Goal: Download file/media

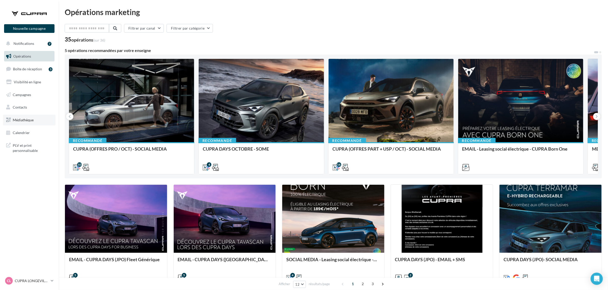
click at [19, 123] on link "Médiathèque" at bounding box center [29, 120] width 52 height 11
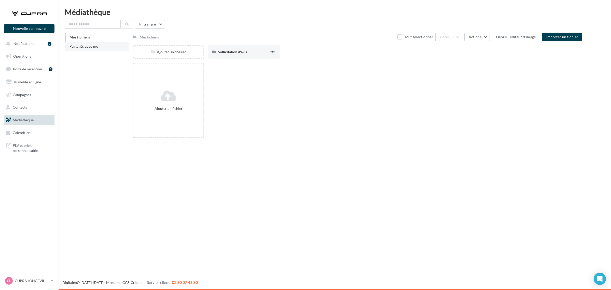
click at [93, 43] on li "Partagés avec moi" at bounding box center [97, 46] width 64 height 9
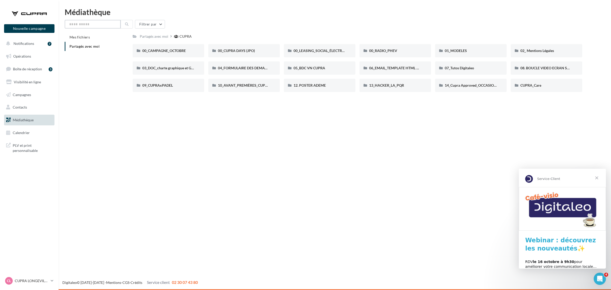
click at [101, 28] on input "text" at bounding box center [93, 24] width 56 height 9
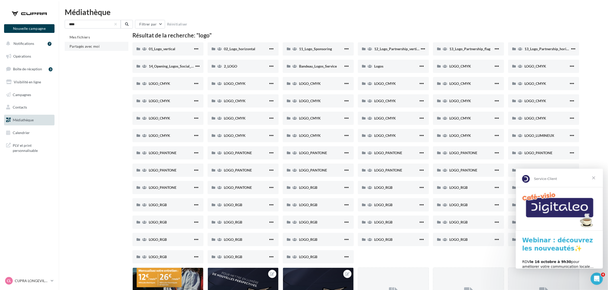
click at [93, 47] on span "Partagés avec moi" at bounding box center [85, 46] width 30 height 4
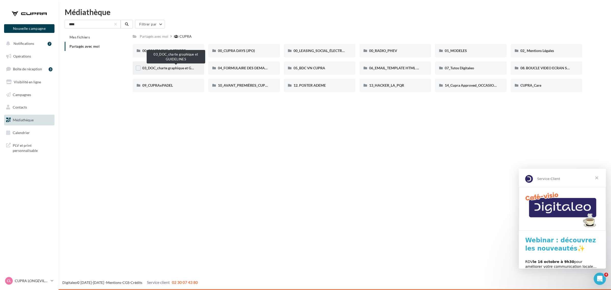
click at [167, 68] on span "03_DOC_charte graphique et GUIDELINES" at bounding box center [175, 68] width 67 height 4
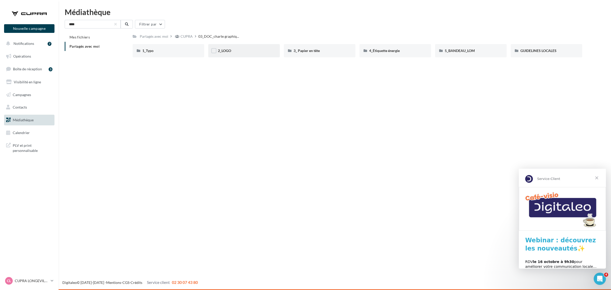
click at [241, 52] on div "2_LOGO" at bounding box center [244, 50] width 52 height 5
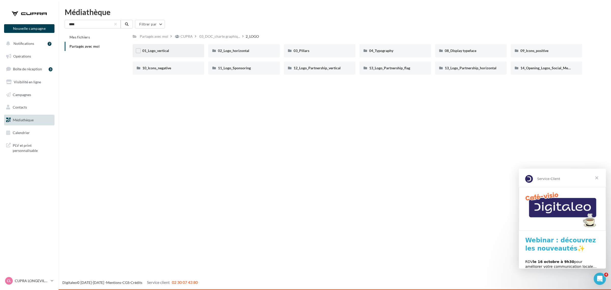
click at [139, 53] on div at bounding box center [138, 51] width 5 height 6
click at [139, 51] on label at bounding box center [138, 50] width 5 height 5
click at [214, 51] on label at bounding box center [213, 50] width 5 height 5
click at [164, 50] on span "01_Logo_vertical" at bounding box center [155, 50] width 27 height 4
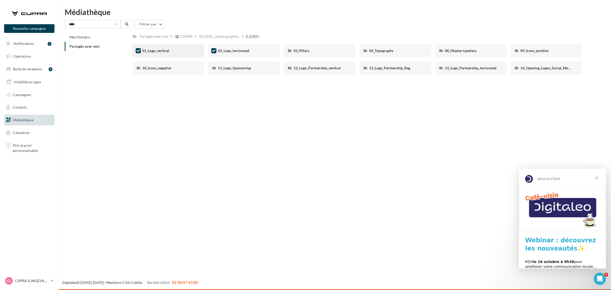
click at [164, 50] on span "01_Logo_vertical" at bounding box center [155, 50] width 27 height 4
click at [202, 142] on div "Nouvelle campagne Nouvelle campagne Notifications 7 Opérations Boîte de récepti…" at bounding box center [305, 145] width 611 height 290
click at [217, 52] on div "02_Logo_horizontal" at bounding box center [244, 50] width 72 height 13
click at [171, 48] on div "01_Logo_vertical" at bounding box center [168, 50] width 52 height 5
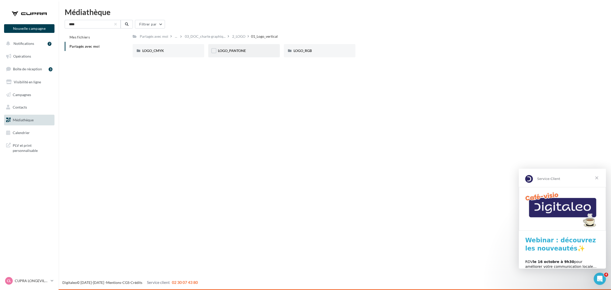
click at [249, 47] on div "LOGO_PANTONE" at bounding box center [244, 50] width 72 height 13
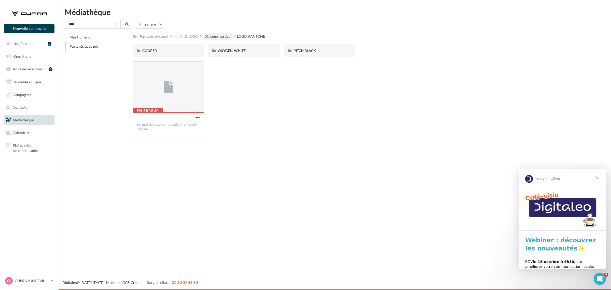
click at [212, 38] on div "01_Logo_vertical" at bounding box center [218, 36] width 27 height 5
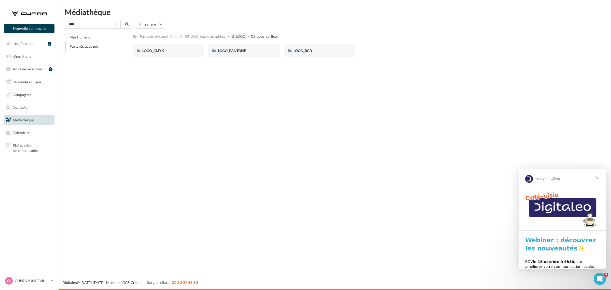
click at [235, 37] on div "2_LOGO" at bounding box center [238, 36] width 13 height 5
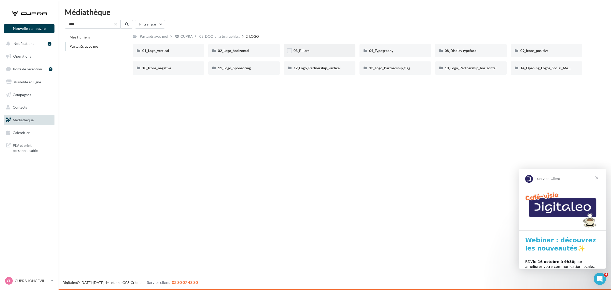
click at [319, 47] on div "03_Pillars" at bounding box center [320, 50] width 72 height 13
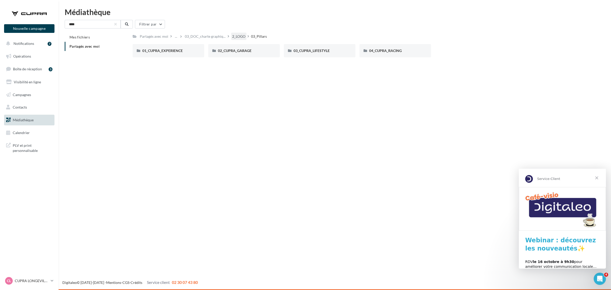
click at [235, 36] on div "2_LOGO" at bounding box center [238, 36] width 13 height 5
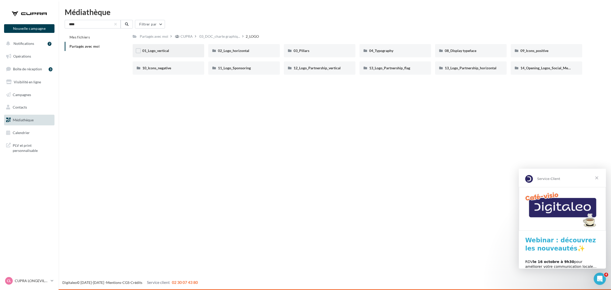
click at [183, 48] on div "01_Logo_vertical" at bounding box center [168, 50] width 52 height 5
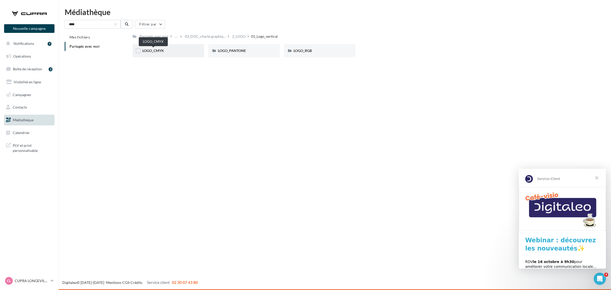
click at [162, 50] on span "LOGO_CMYK" at bounding box center [153, 50] width 22 height 4
click at [174, 50] on div "COOPER" at bounding box center [168, 50] width 52 height 5
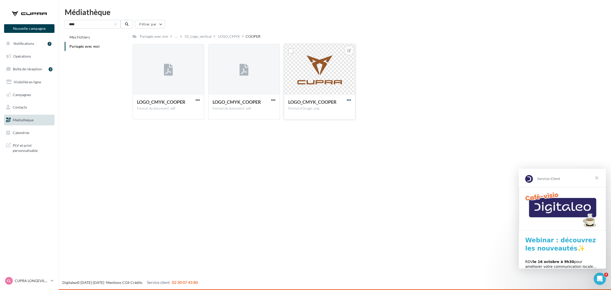
click at [351, 100] on span "button" at bounding box center [349, 100] width 4 height 4
click at [334, 123] on button "Télécharger" at bounding box center [325, 123] width 54 height 13
click at [233, 35] on div "LOGO_CMYK" at bounding box center [229, 36] width 22 height 5
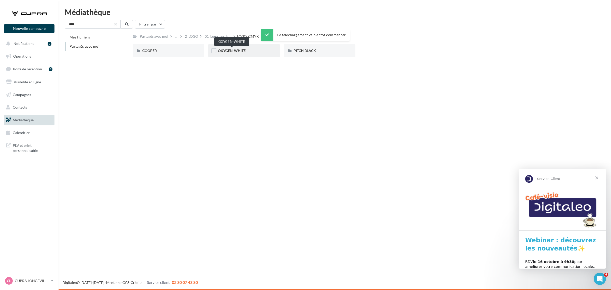
click at [232, 49] on span "OXYGEN-WHITE" at bounding box center [232, 50] width 28 height 4
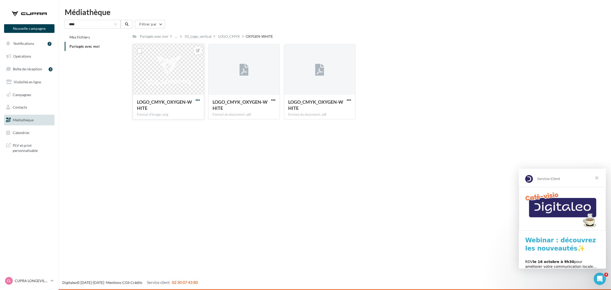
click at [199, 101] on span "button" at bounding box center [198, 100] width 4 height 4
click at [176, 125] on button "Télécharger" at bounding box center [174, 123] width 54 height 13
click at [251, 39] on div "Partagés avec moi ... 01_Logo_vertical LOGO_CMYK OXYGEN-WHITE" at bounding box center [204, 36] width 142 height 7
click at [229, 36] on div "LOGO_CMYK" at bounding box center [229, 36] width 22 height 5
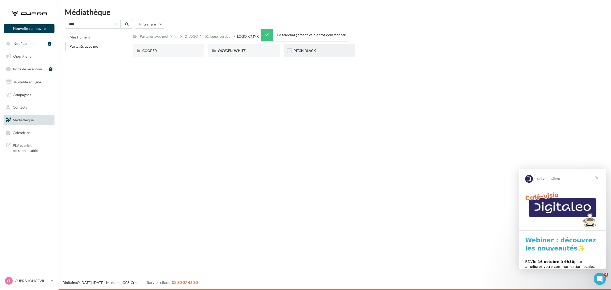
click at [299, 53] on div "PITCH BLACK" at bounding box center [320, 50] width 52 height 5
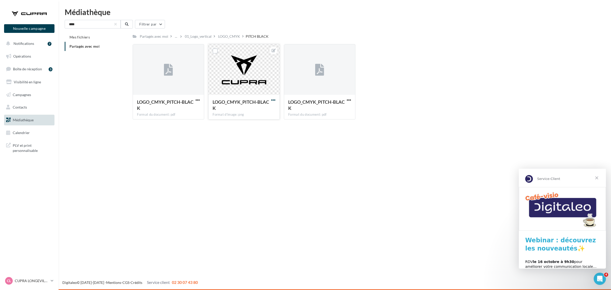
click at [275, 99] on span "button" at bounding box center [273, 100] width 4 height 4
click at [252, 125] on button "Télécharger" at bounding box center [250, 123] width 54 height 13
click at [226, 38] on div "LOGO_CMYK" at bounding box center [229, 36] width 22 height 5
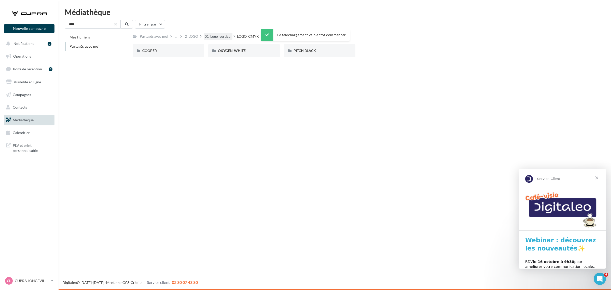
click at [212, 37] on div "01_Logo_vertical" at bounding box center [218, 36] width 27 height 5
click at [237, 36] on div "2_LOGO" at bounding box center [238, 36] width 13 height 5
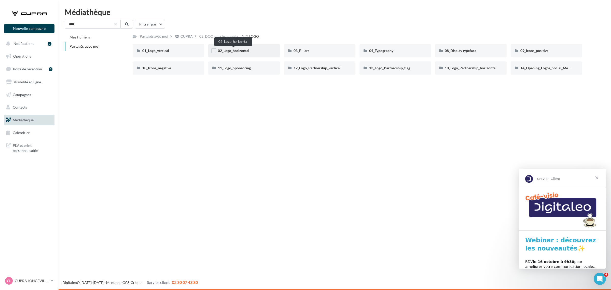
click at [244, 51] on span "02_Logo_horizontal" at bounding box center [233, 50] width 31 height 4
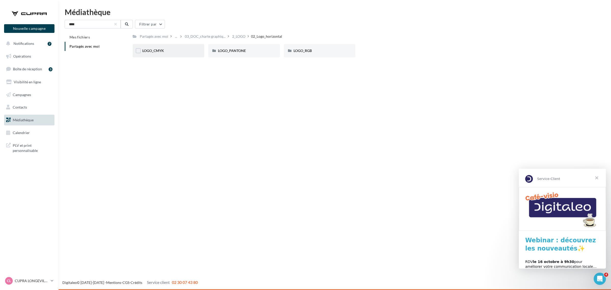
click at [168, 49] on div "LOGO_CMYK" at bounding box center [168, 50] width 52 height 5
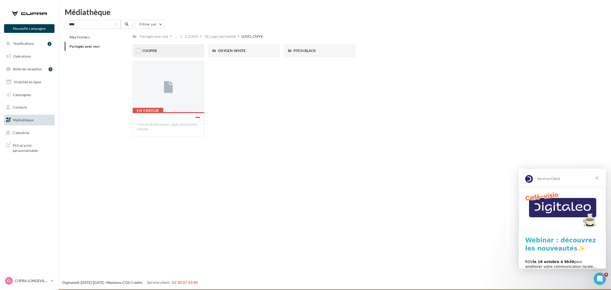
click at [175, 50] on div "COOPER" at bounding box center [168, 50] width 52 height 5
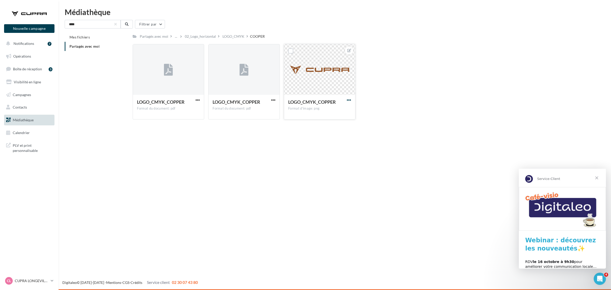
click at [350, 101] on span "button" at bounding box center [349, 100] width 4 height 4
click at [336, 124] on button "Télécharger" at bounding box center [325, 123] width 54 height 13
click at [233, 37] on div "LOGO_CMYK" at bounding box center [234, 36] width 22 height 5
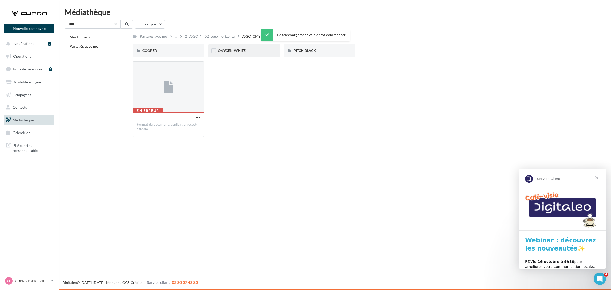
click at [245, 46] on div "OXYGEN-WHITE" at bounding box center [244, 50] width 72 height 13
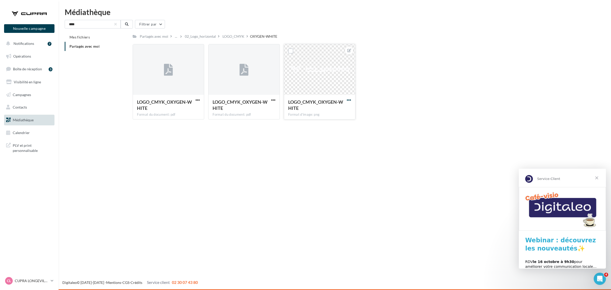
click at [350, 98] on span "button" at bounding box center [349, 100] width 4 height 4
click at [322, 125] on button "Télécharger" at bounding box center [325, 123] width 54 height 13
click at [241, 36] on div "LOGO_CMYK" at bounding box center [234, 36] width 22 height 5
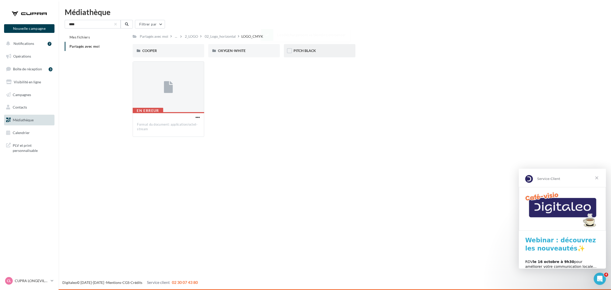
click at [325, 51] on div "PITCH BLACK" at bounding box center [320, 50] width 52 height 5
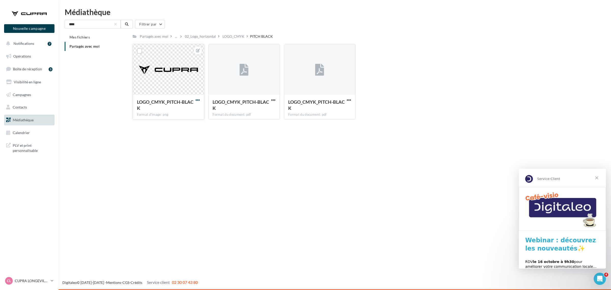
click at [197, 99] on span "button" at bounding box center [198, 100] width 4 height 4
click at [182, 121] on button "Télécharger" at bounding box center [174, 123] width 54 height 13
click at [200, 37] on div "02_Logo_horizontal" at bounding box center [200, 36] width 31 height 5
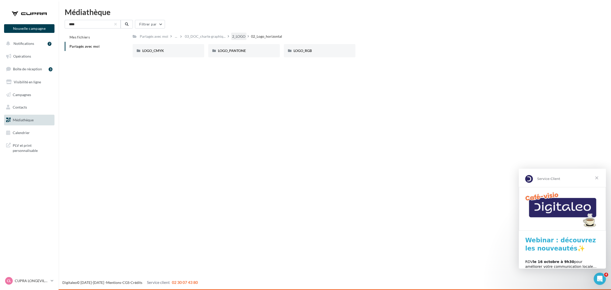
click at [234, 36] on div "2_LOGO" at bounding box center [238, 36] width 13 height 5
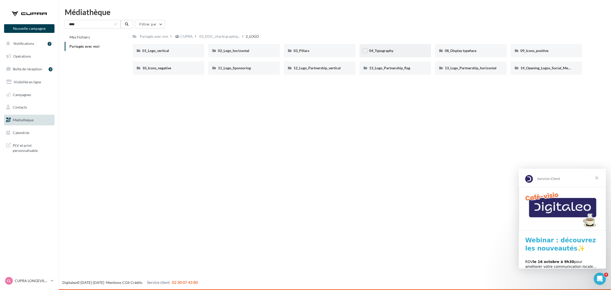
click at [377, 54] on div "04_Typography" at bounding box center [396, 50] width 72 height 13
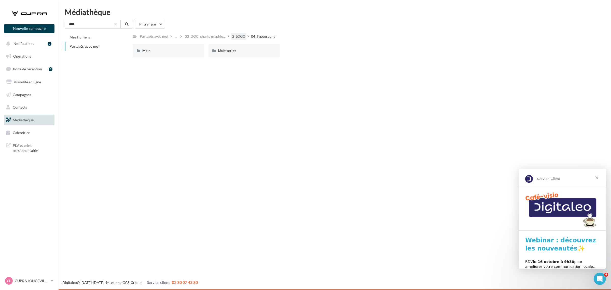
click at [232, 36] on div "2_LOGO" at bounding box center [238, 36] width 13 height 5
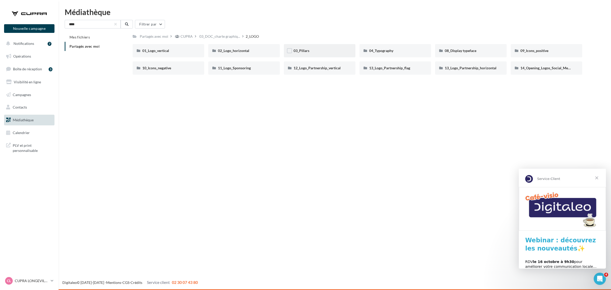
click at [305, 53] on div "03_Pillars" at bounding box center [320, 50] width 52 height 5
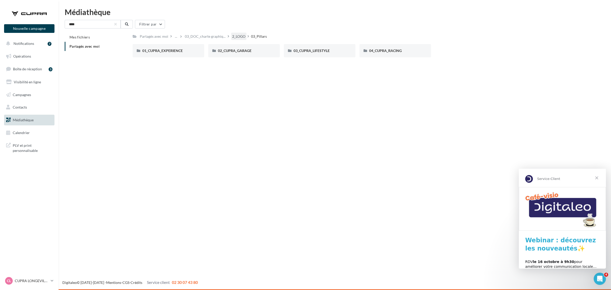
click at [232, 37] on div "2_LOGO" at bounding box center [238, 36] width 13 height 5
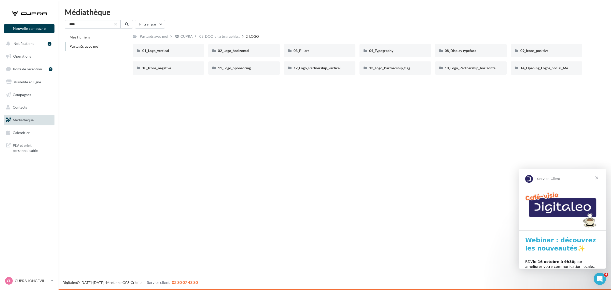
click at [80, 27] on input "****" at bounding box center [93, 24] width 56 height 9
click at [73, 22] on input "****" at bounding box center [93, 24] width 56 height 9
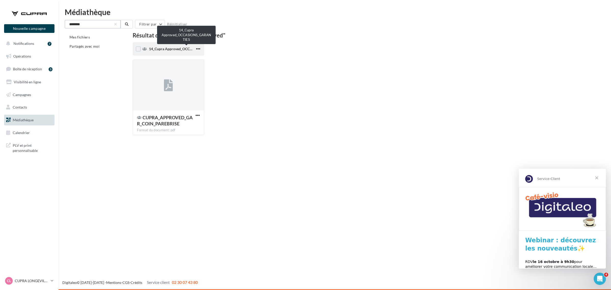
type input "********"
click at [172, 49] on span "14_Cupra Approved_OCCASIONS_GARANTIES" at bounding box center [186, 49] width 75 height 4
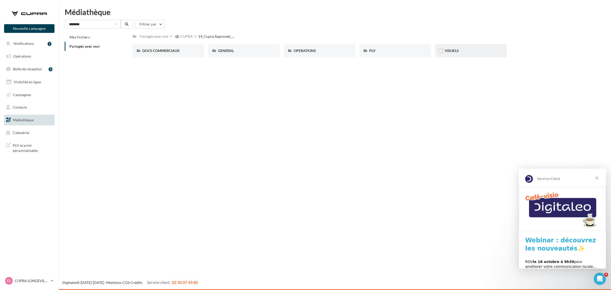
click at [461, 50] on div "VISUELS" at bounding box center [471, 50] width 52 height 5
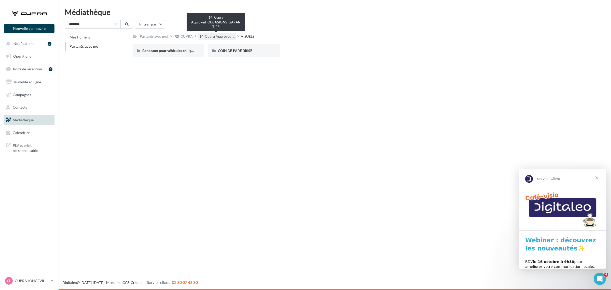
click at [225, 34] on span "14_Cupra Approved_..." at bounding box center [217, 36] width 36 height 5
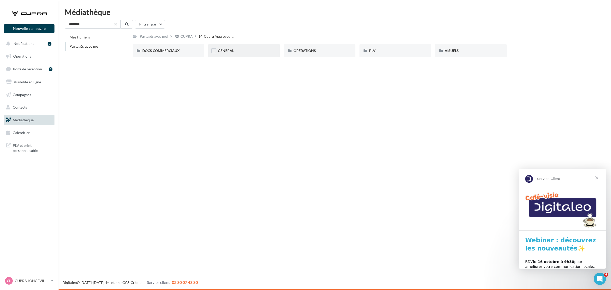
click at [248, 49] on div "GENERAL" at bounding box center [244, 50] width 52 height 5
click at [182, 54] on div "Charte VO" at bounding box center [169, 50] width 72 height 13
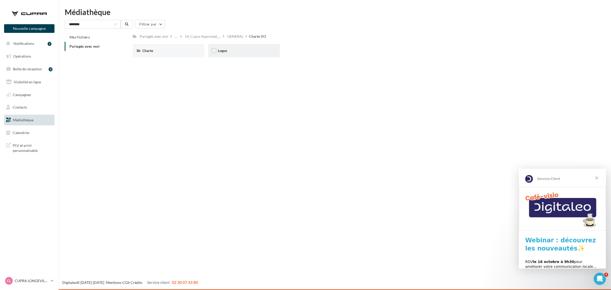
click at [237, 49] on div "Logos" at bounding box center [244, 50] width 52 height 5
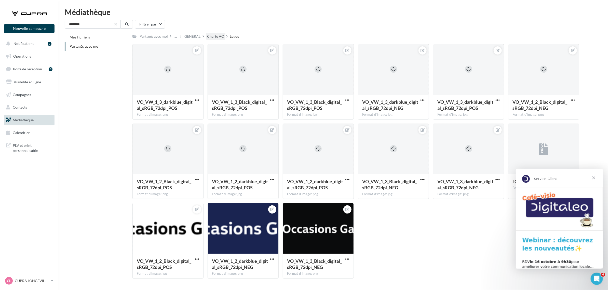
click at [208, 38] on div "Charte VO" at bounding box center [215, 36] width 17 height 5
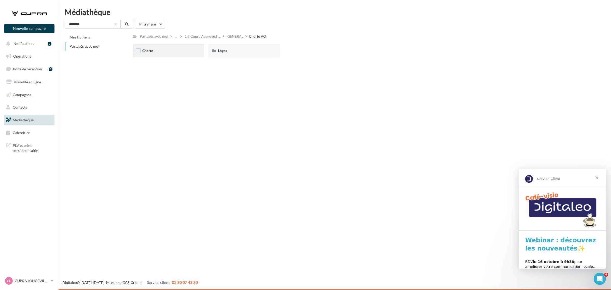
click at [180, 49] on div "Charte" at bounding box center [168, 50] width 52 height 5
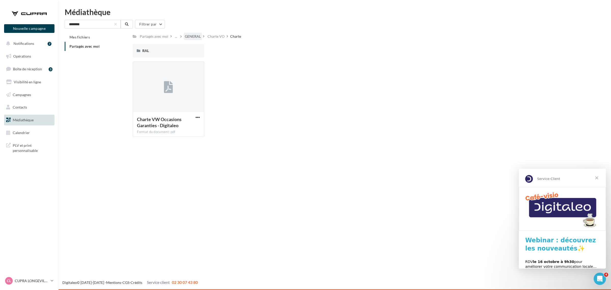
click at [194, 35] on div "GENERAL" at bounding box center [193, 36] width 16 height 5
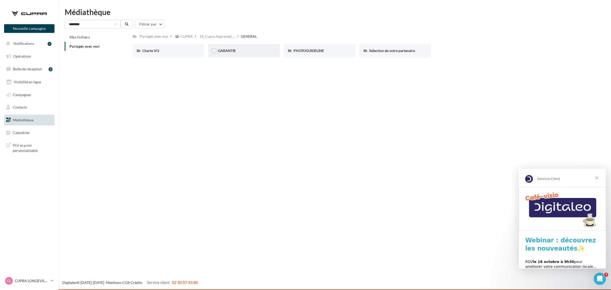
click at [243, 50] on div "GARANTIE" at bounding box center [244, 50] width 52 height 5
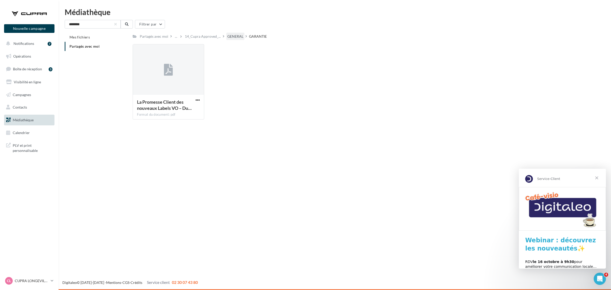
click at [231, 35] on div "GENERAL" at bounding box center [235, 36] width 16 height 5
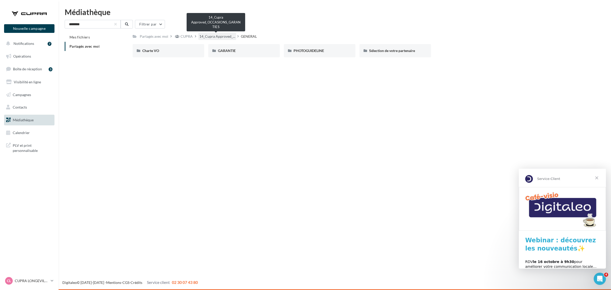
click at [213, 35] on span "14_Cupra Approved_..." at bounding box center [217, 36] width 36 height 5
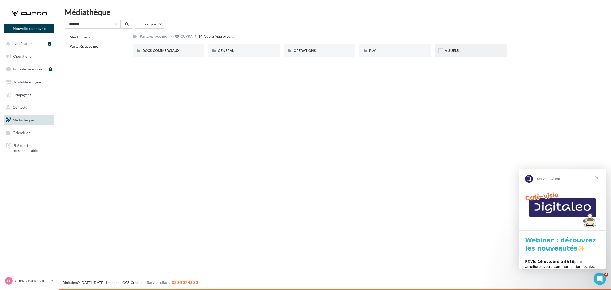
click at [455, 49] on span "VISUELS" at bounding box center [452, 50] width 14 height 4
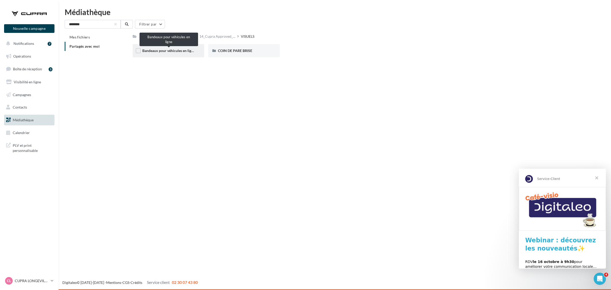
click at [180, 51] on span "Bandeaux pour véhicules en ligne" at bounding box center [168, 50] width 53 height 4
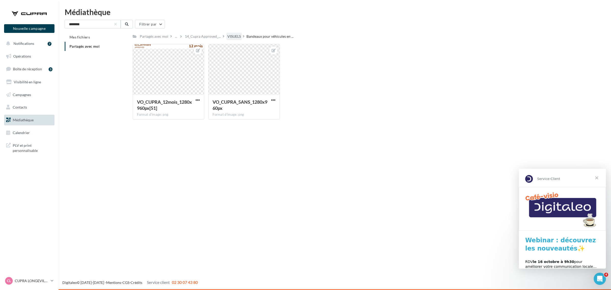
click at [231, 35] on div "VISUELS" at bounding box center [233, 36] width 13 height 5
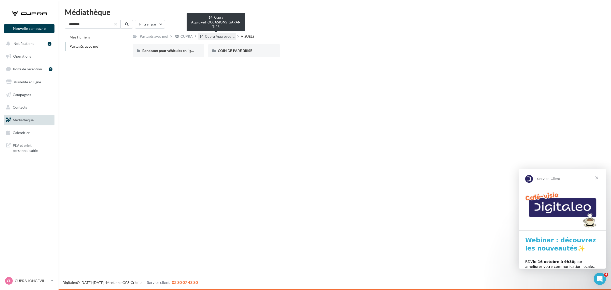
click at [218, 35] on span "14_Cupra Approved_..." at bounding box center [217, 36] width 36 height 5
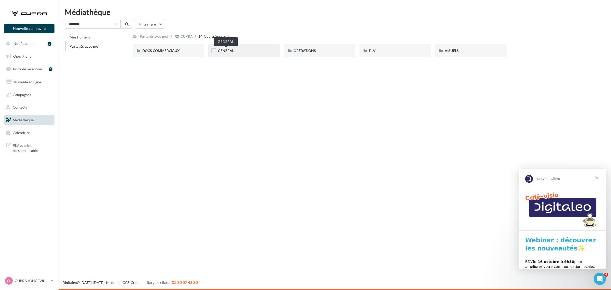
click at [229, 52] on span "GENERAL" at bounding box center [226, 50] width 16 height 4
click at [176, 50] on div "Charte VO" at bounding box center [168, 50] width 52 height 5
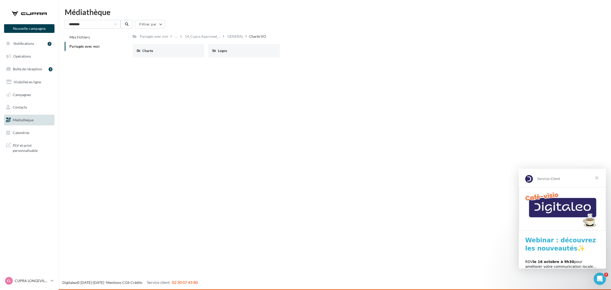
click at [176, 50] on div "Charte" at bounding box center [168, 50] width 52 height 5
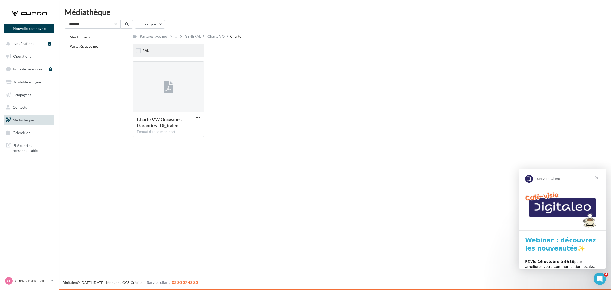
click at [175, 50] on div "RAL" at bounding box center [168, 50] width 52 height 5
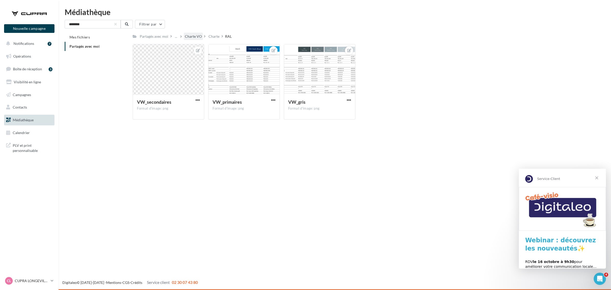
click at [189, 36] on div "Charte VO" at bounding box center [193, 36] width 17 height 5
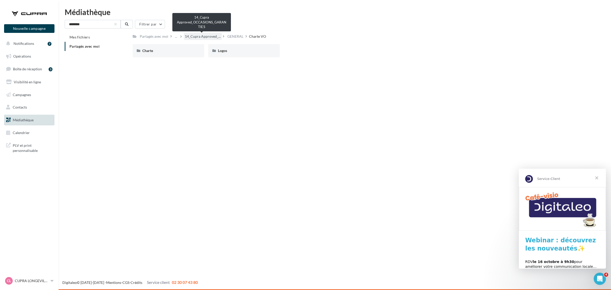
click at [189, 36] on span "14_Cupra Approved_..." at bounding box center [203, 36] width 36 height 5
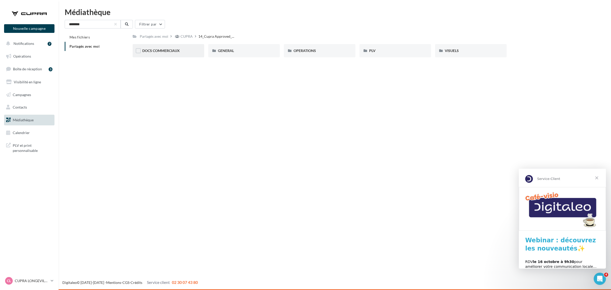
click at [183, 54] on div "DOCS COMMERCIAUX" at bounding box center [169, 50] width 72 height 13
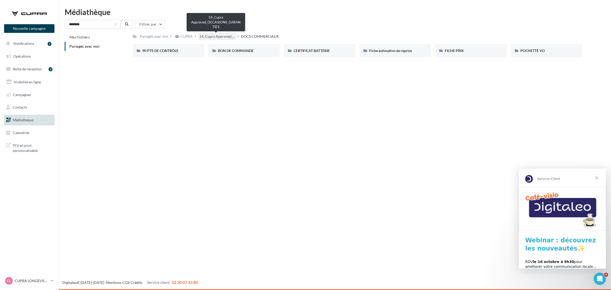
click at [223, 35] on span "14_Cupra Approved_..." at bounding box center [217, 36] width 36 height 5
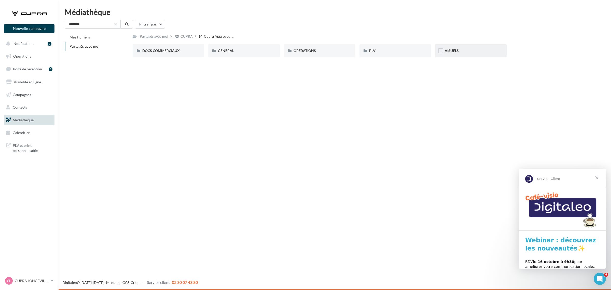
click at [471, 50] on div "VISUELS" at bounding box center [471, 50] width 52 height 5
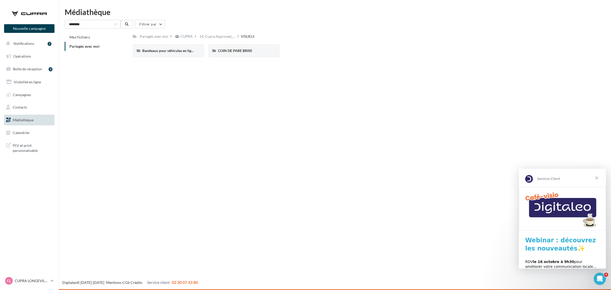
click at [221, 32] on div "******** Filtrer par Mes fichiers Partagés avec moi Partagés avec moi CUPRA 14_…" at bounding box center [335, 41] width 540 height 42
click at [220, 34] on span "14_Cupra Approved_..." at bounding box center [217, 36] width 36 height 5
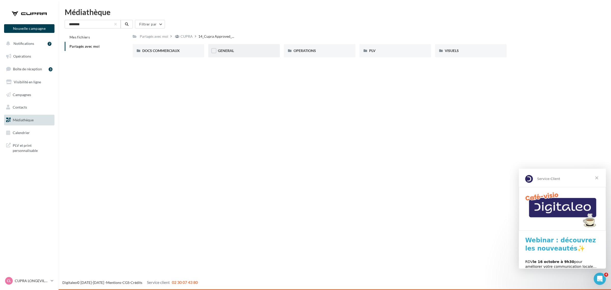
click at [250, 50] on div "GENERAL" at bounding box center [244, 50] width 52 height 5
click at [188, 52] on div "Charte VO" at bounding box center [168, 50] width 52 height 5
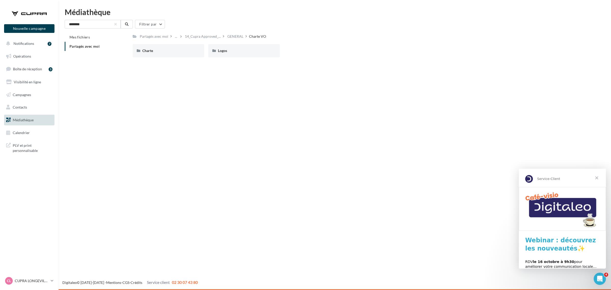
click at [188, 52] on div "Charte" at bounding box center [168, 50] width 52 height 5
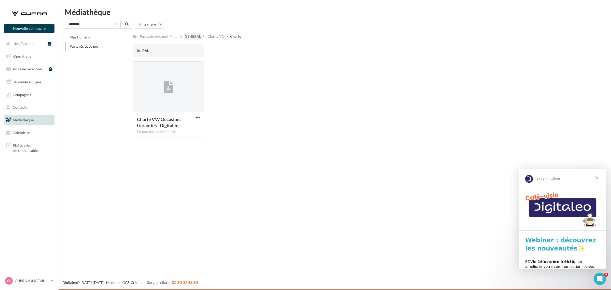
click at [191, 36] on div "GENERAL" at bounding box center [193, 36] width 16 height 5
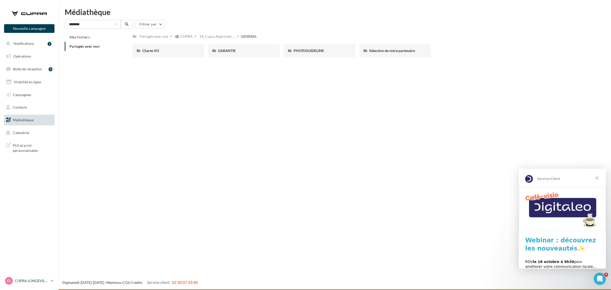
click at [22, 281] on p "CUPRA LONGEVILLE LES [GEOGRAPHIC_DATA]" at bounding box center [32, 280] width 34 height 5
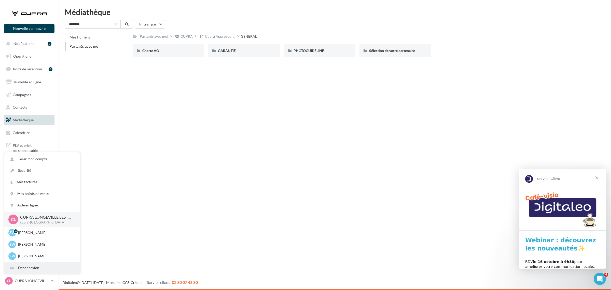
click at [29, 265] on div "Déconnexion" at bounding box center [42, 267] width 76 height 11
